Goal: Obtain resource: Download file/media

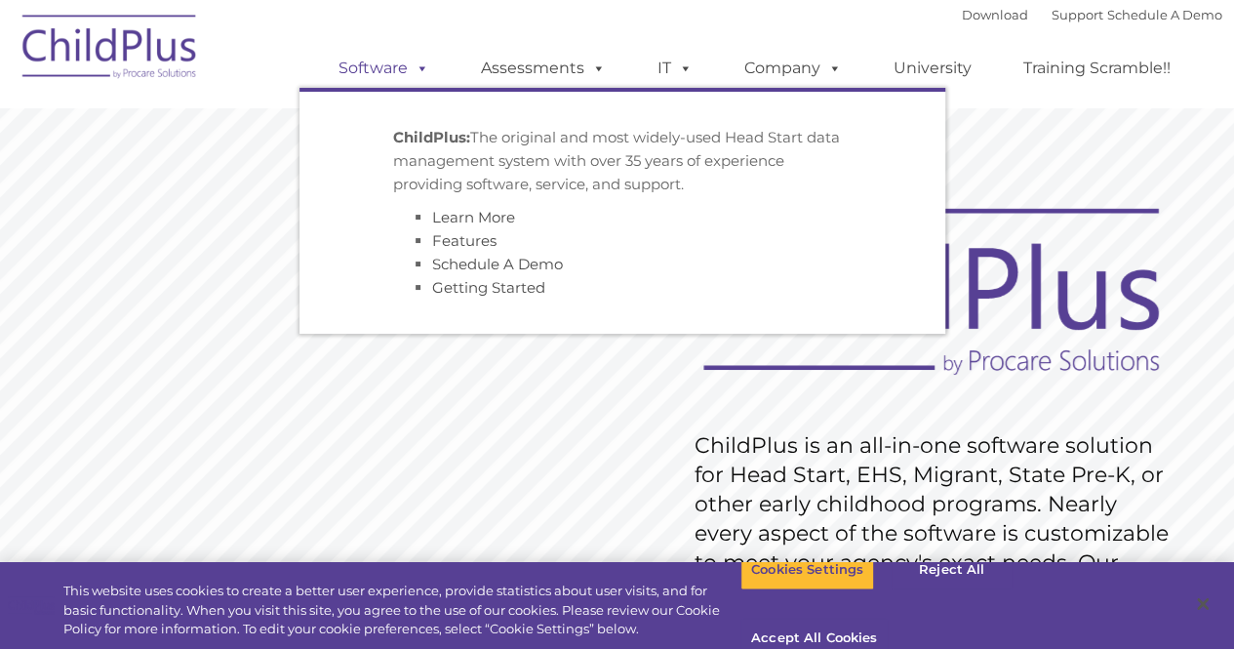
click at [396, 72] on link "Software" at bounding box center [384, 68] width 130 height 39
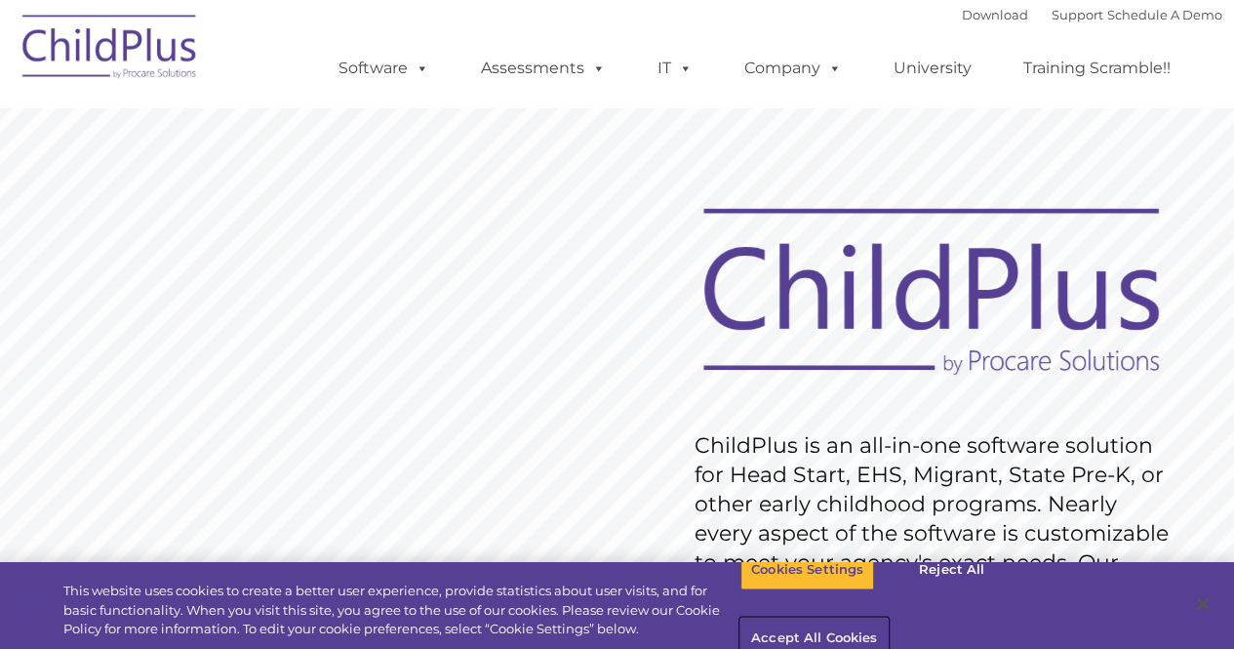
click at [888, 618] on button "Accept All Cookies" at bounding box center [813, 638] width 147 height 41
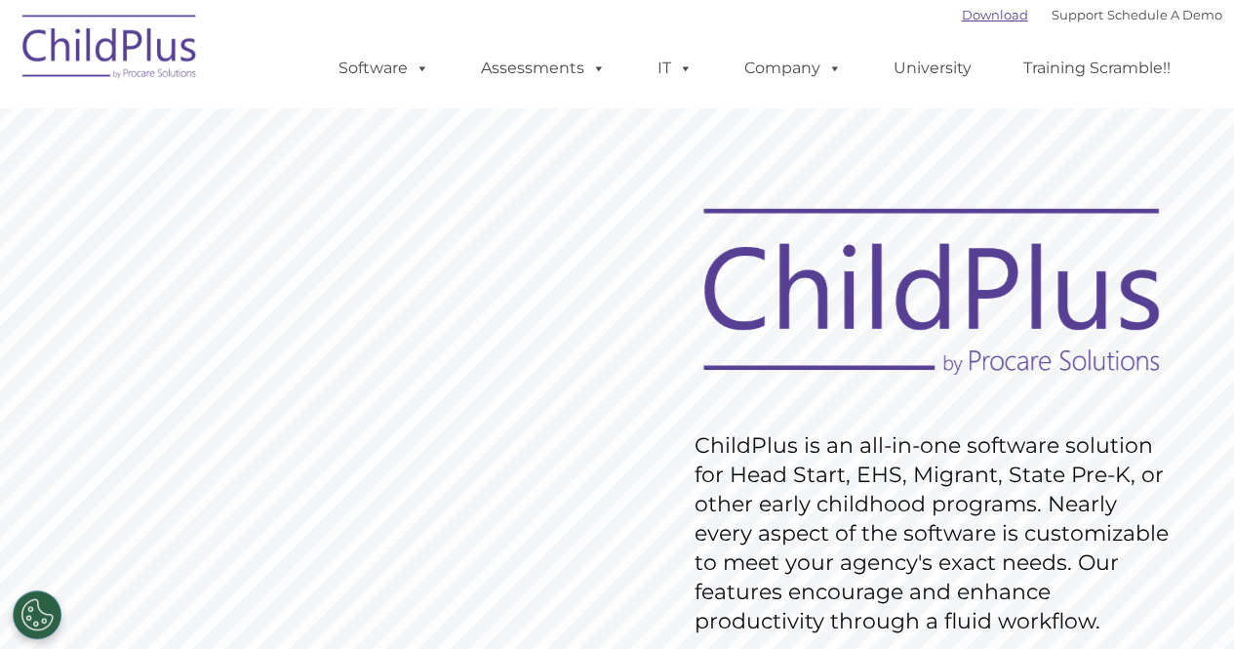
click at [969, 17] on link "Download" at bounding box center [995, 15] width 66 height 16
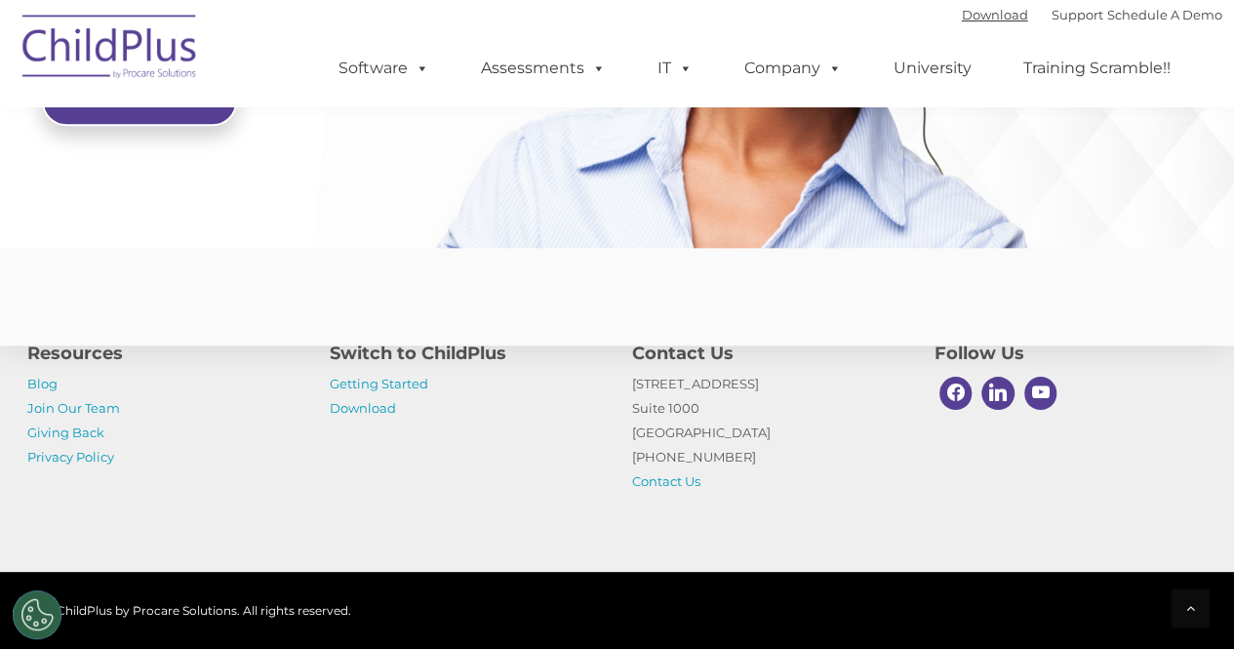
scroll to position [4844, 0]
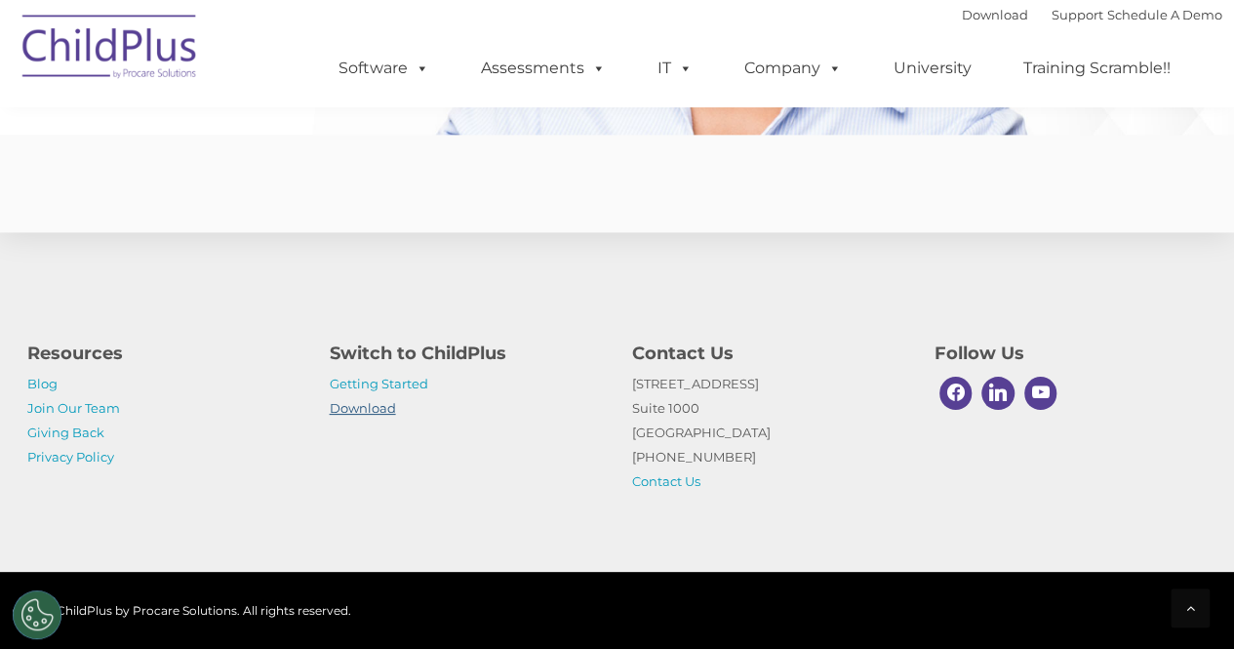
click at [351, 406] on link "Download" at bounding box center [363, 408] width 66 height 16
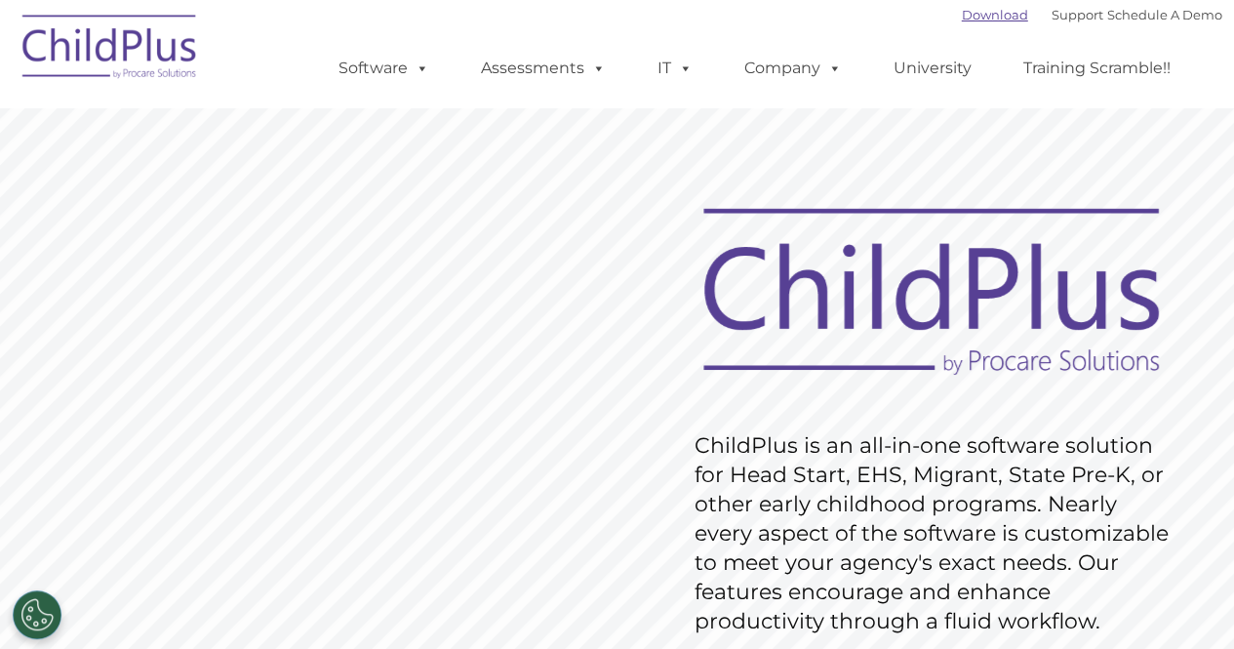
click at [983, 7] on link "Download" at bounding box center [995, 15] width 66 height 16
click at [1052, 20] on link "Support" at bounding box center [1078, 15] width 52 height 16
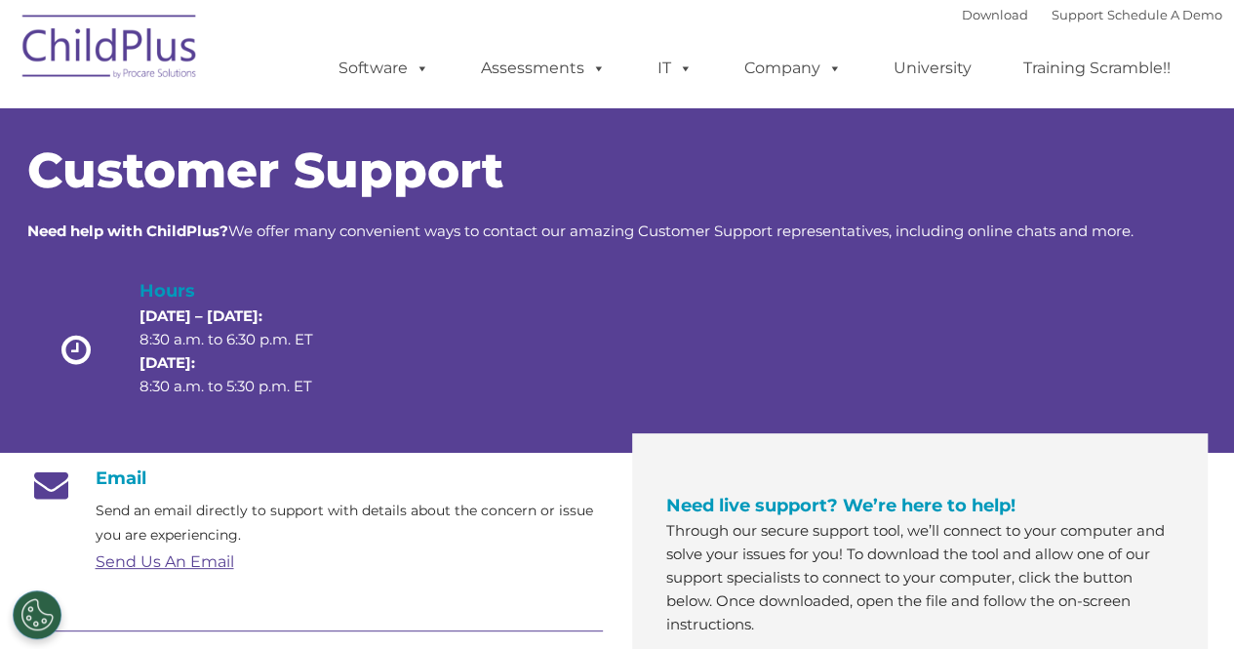
click at [455, 468] on h4 "Email" at bounding box center [315, 477] width 576 height 21
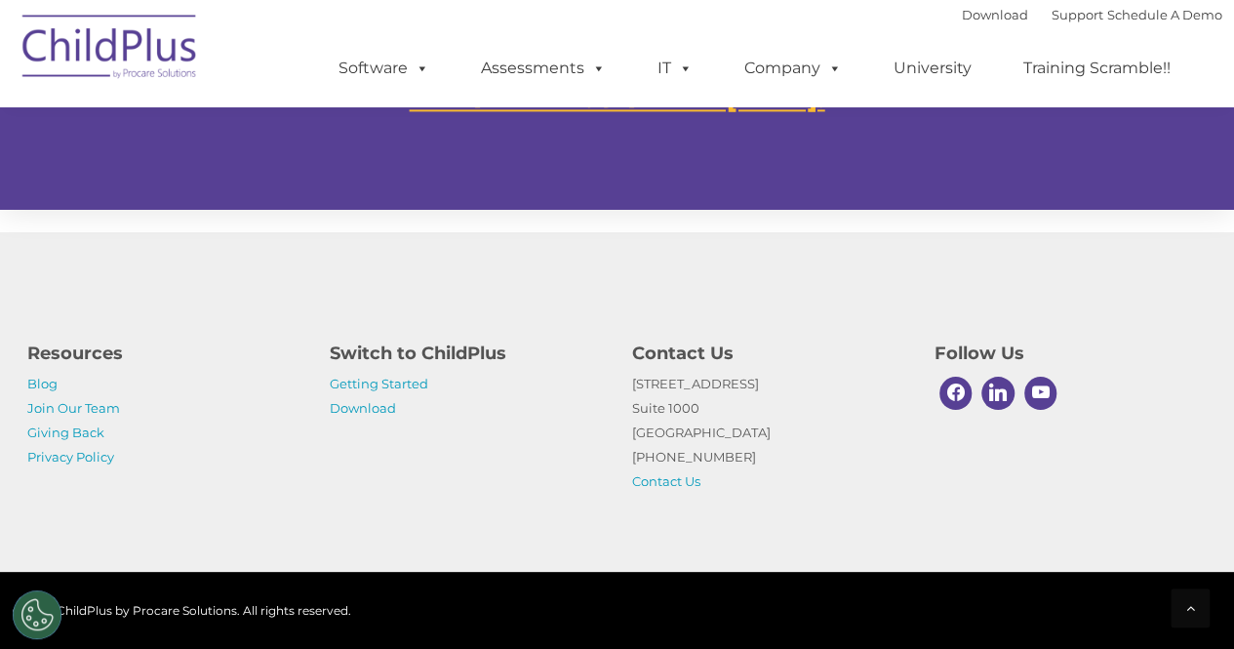
scroll to position [1301, 0]
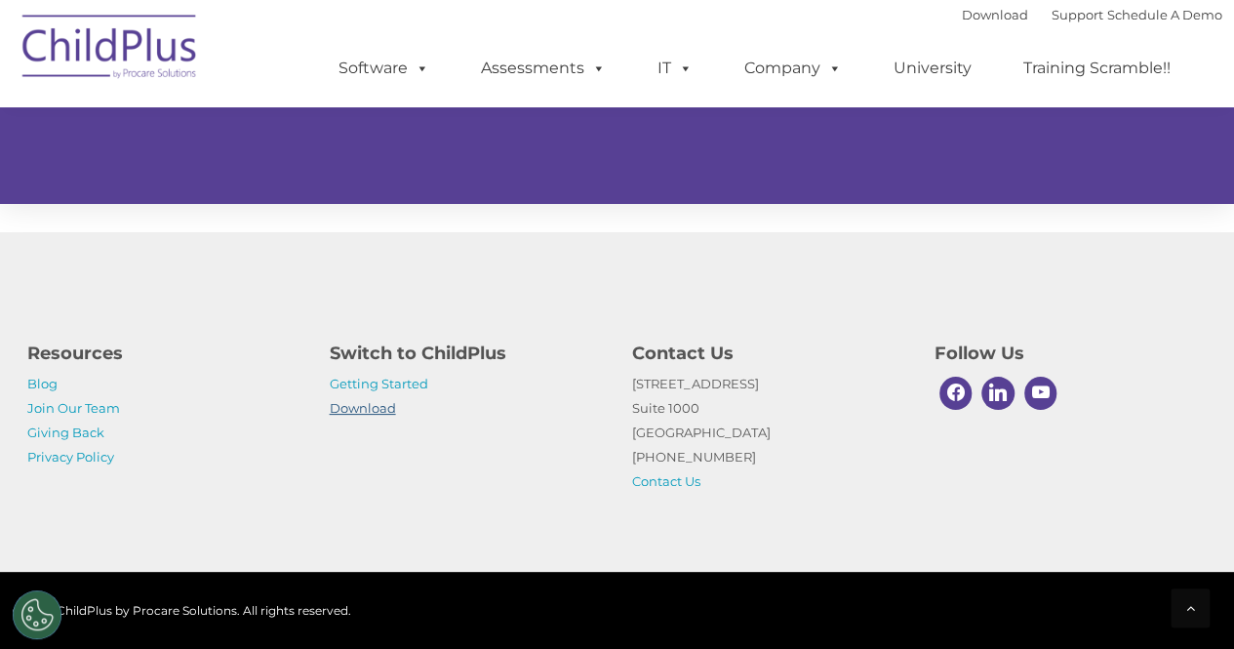
click at [375, 413] on link "Download" at bounding box center [363, 408] width 66 height 16
